Goal: Task Accomplishment & Management: Complete application form

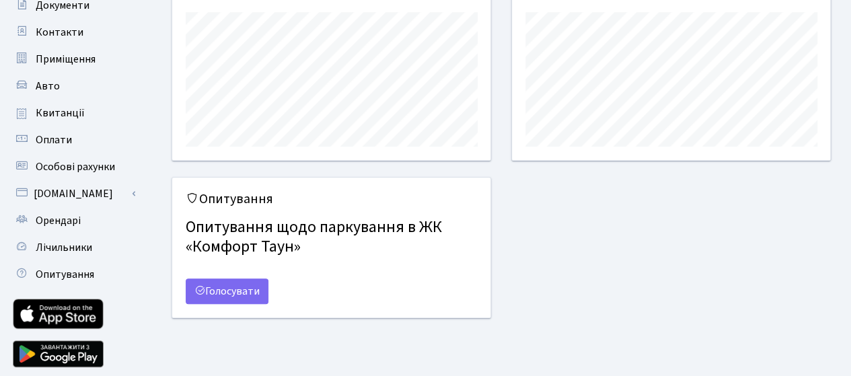
scroll to position [190, 0]
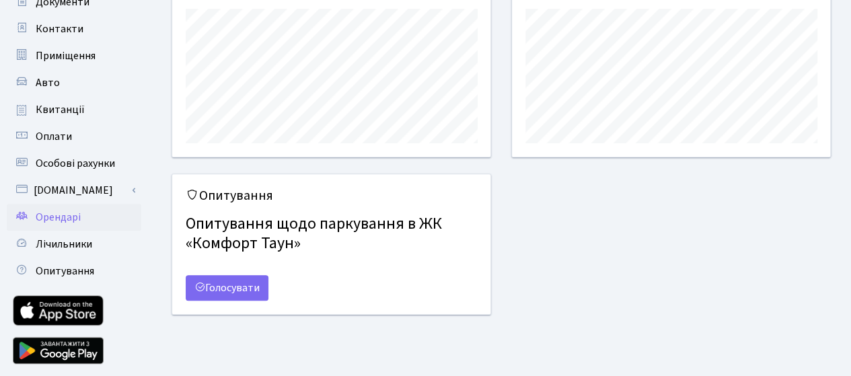
click at [68, 216] on span "Орендарі" at bounding box center [58, 217] width 45 height 15
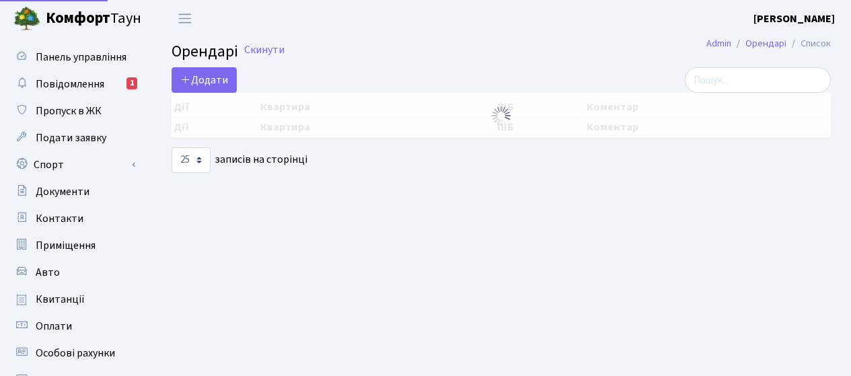
select select "25"
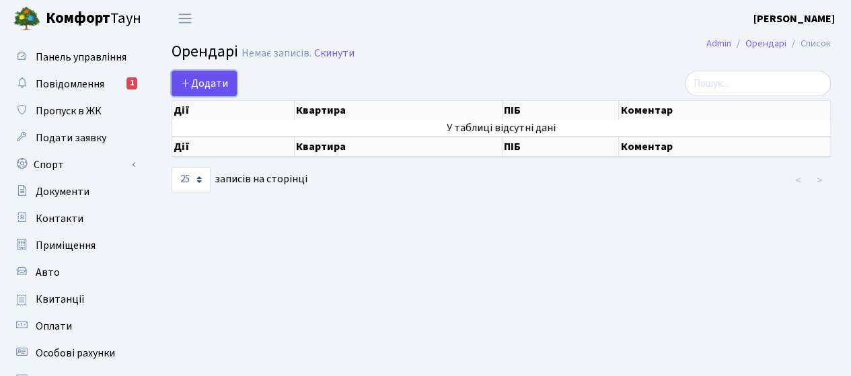
click at [209, 74] on link "Додати" at bounding box center [204, 84] width 65 height 26
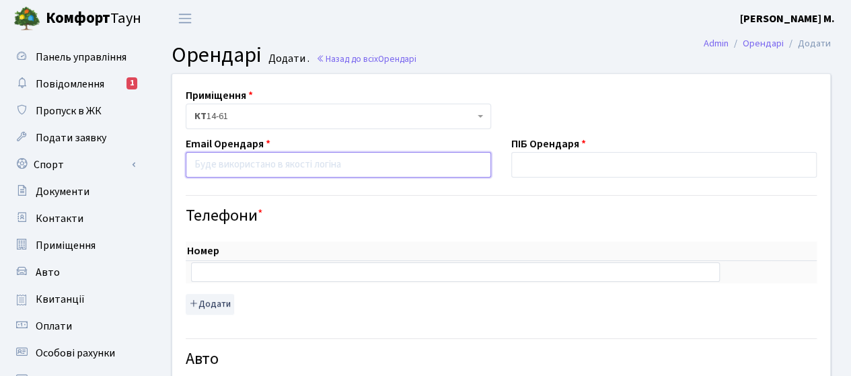
click at [324, 162] on input "email" at bounding box center [339, 165] width 306 height 26
paste input "mr.yuron@gmail.com"
type input "mr.yuron@gmail.com"
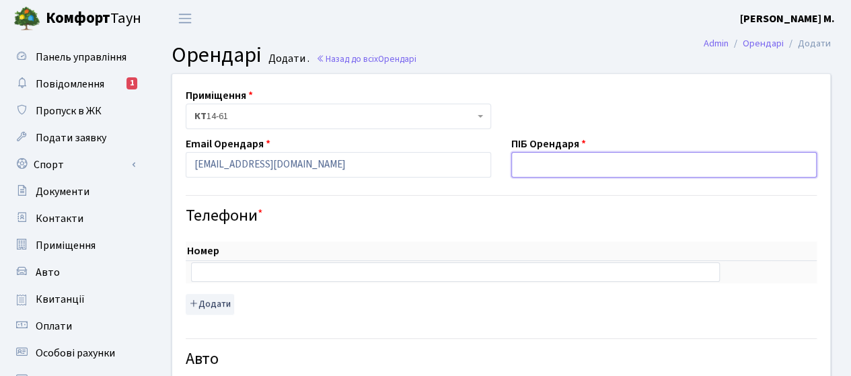
click at [559, 162] on input "text" at bounding box center [664, 165] width 306 height 26
paste input "Степанець Юрій Володимирович"
type input "Степанець Юрій Володимирович"
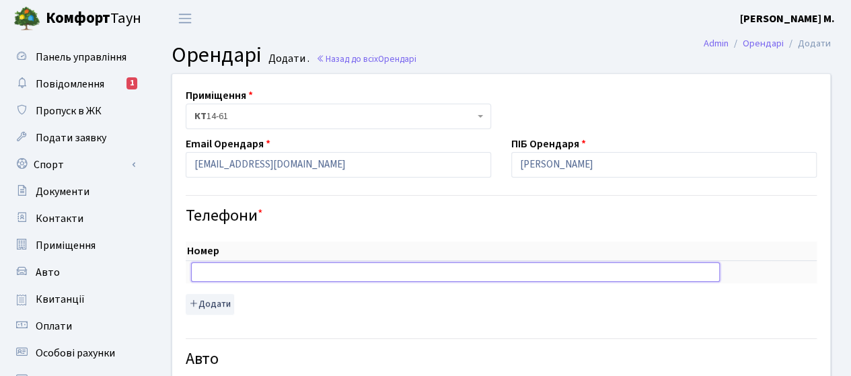
paste input "+380936252015"
type input "+380936252015"
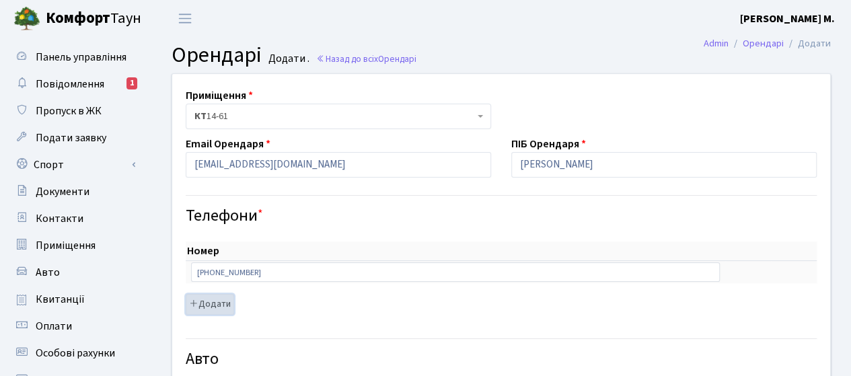
click at [206, 299] on button "Додати" at bounding box center [210, 304] width 48 height 21
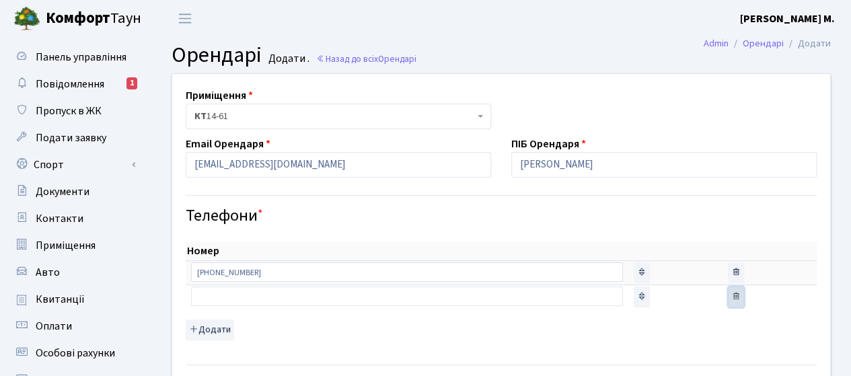
click at [732, 295] on icon "button" at bounding box center [736, 295] width 9 height 9
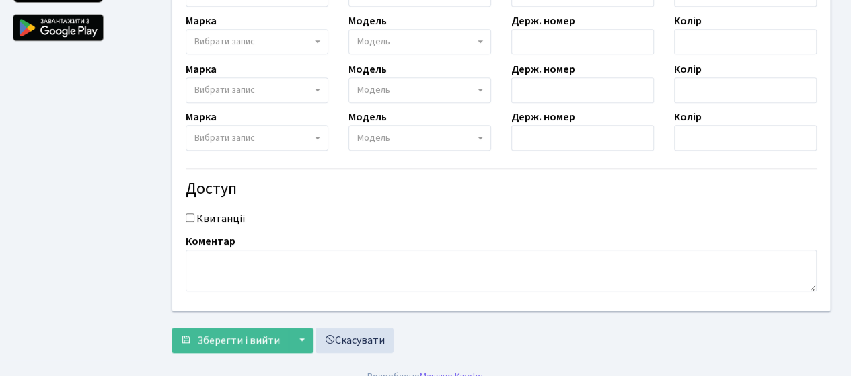
scroll to position [514, 0]
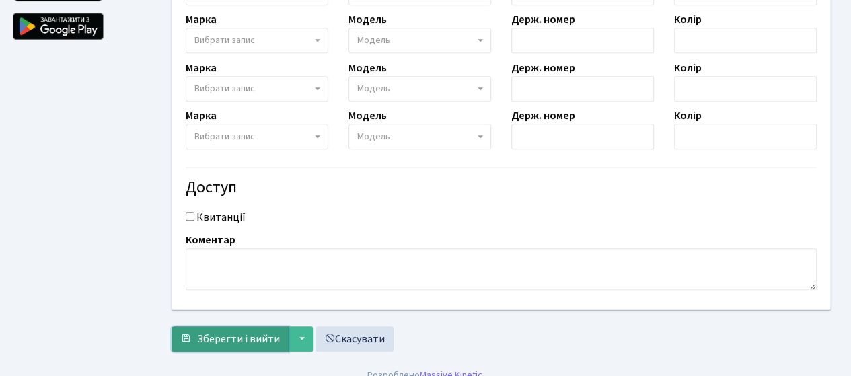
click at [252, 337] on span "Зберегти і вийти" at bounding box center [238, 339] width 83 height 15
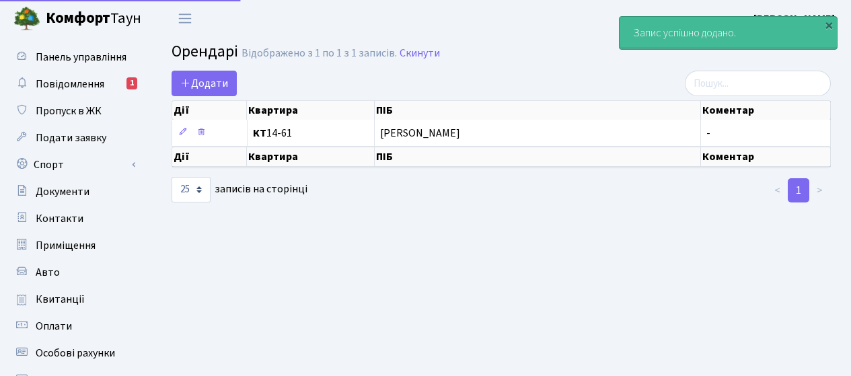
select select "25"
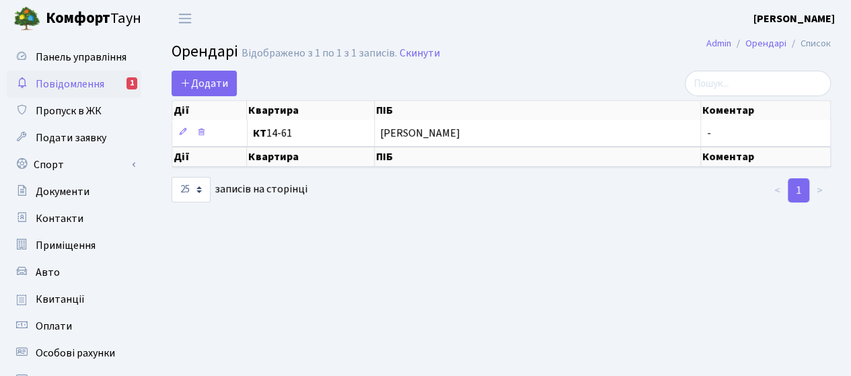
click at [98, 74] on link "Повідомлення 1" at bounding box center [74, 84] width 135 height 27
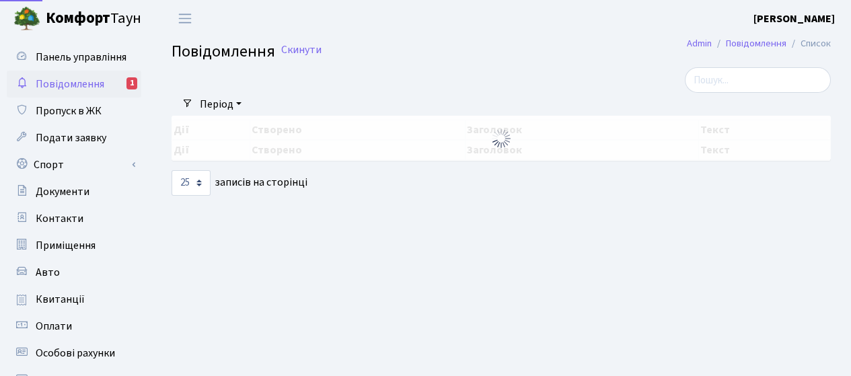
select select "25"
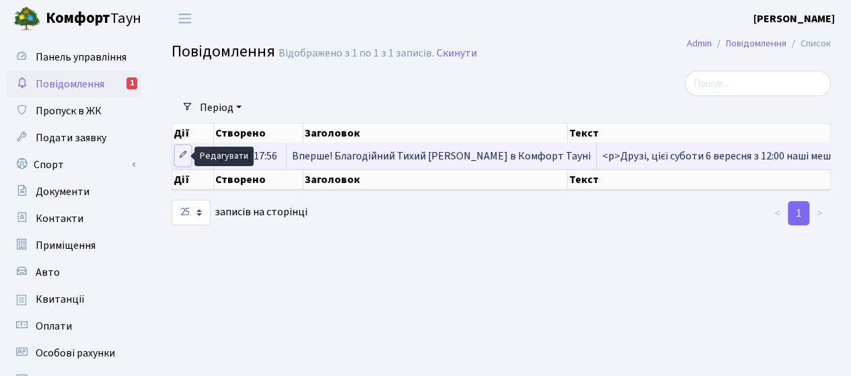
click at [186, 156] on icon at bounding box center [182, 154] width 9 height 9
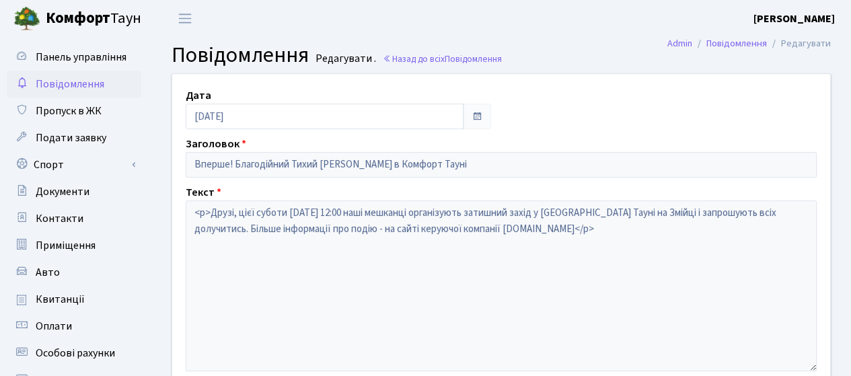
click at [91, 85] on span "Повідомлення" at bounding box center [70, 84] width 69 height 15
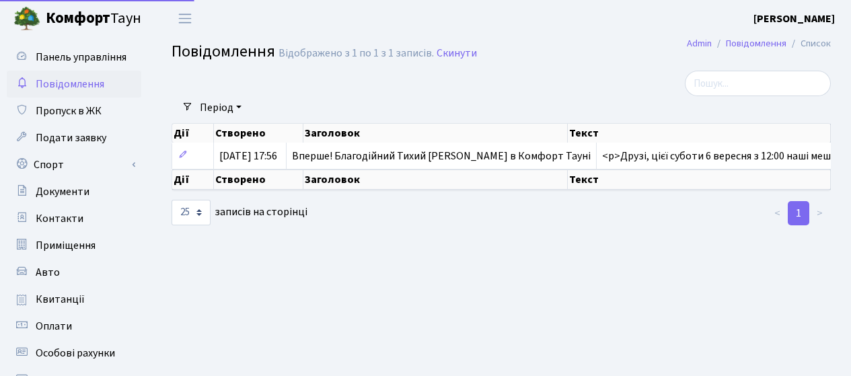
select select "25"
